Goal: Task Accomplishment & Management: Use online tool/utility

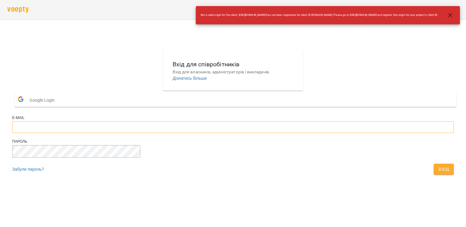
type input "**********"
click at [434, 175] on button "Вхід" at bounding box center [444, 169] width 20 height 11
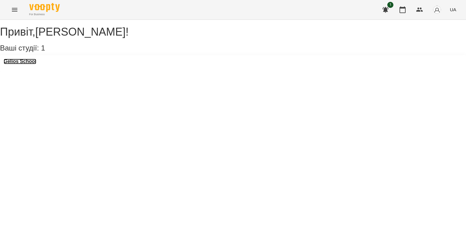
click at [32, 64] on h3 "Gelios School" at bounding box center [20, 61] width 33 height 5
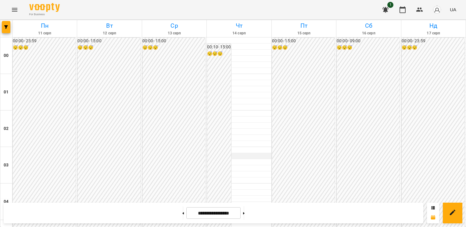
scroll to position [604, 0]
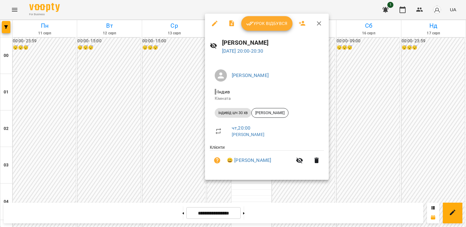
click at [193, 181] on div at bounding box center [233, 113] width 466 height 227
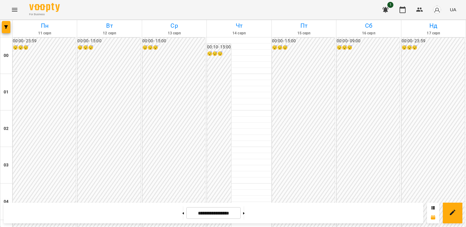
scroll to position [482, 0]
